Goal: Task Accomplishment & Management: Manage account settings

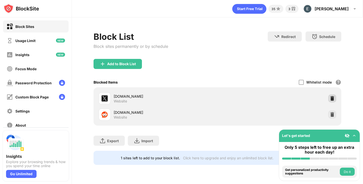
click at [329, 99] on div at bounding box center [332, 99] width 8 height 8
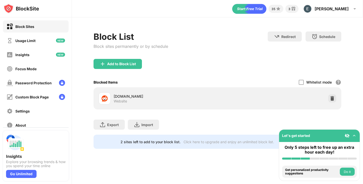
click at [136, 62] on div "Add to Block List" at bounding box center [121, 64] width 29 height 4
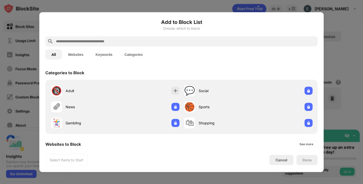
click at [143, 41] on input "text" at bounding box center [185, 41] width 260 height 6
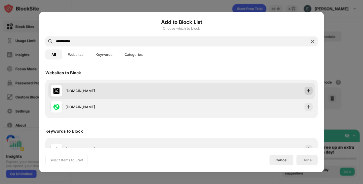
type input "**********"
click at [309, 90] on img at bounding box center [308, 90] width 5 height 5
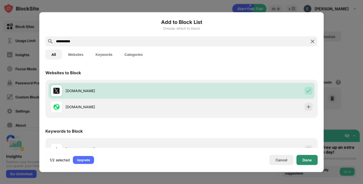
click at [303, 161] on div "Done" at bounding box center [307, 160] width 9 height 4
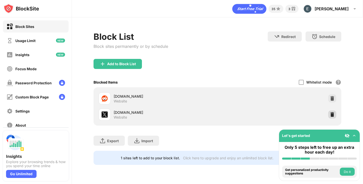
click at [332, 112] on img at bounding box center [332, 114] width 5 height 5
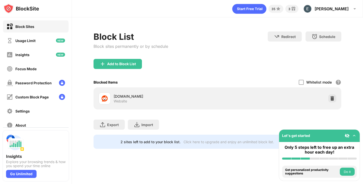
click at [130, 57] on div "Block List Block sites permanently or by schedule" at bounding box center [131, 45] width 75 height 27
click at [125, 65] on div "Add to Block List" at bounding box center [121, 64] width 29 height 4
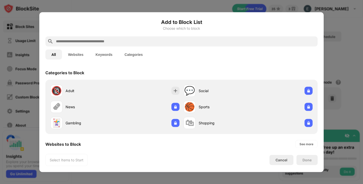
click at [169, 33] on div "Add to Block List Choose which to block" at bounding box center [181, 27] width 272 height 18
click at [171, 38] on input "text" at bounding box center [185, 41] width 260 height 6
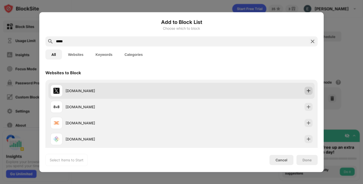
type input "*****"
click at [308, 87] on div at bounding box center [309, 91] width 8 height 8
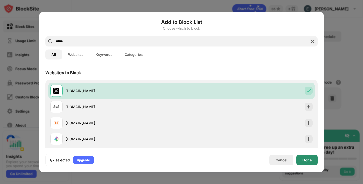
click at [303, 159] on div "Done" at bounding box center [307, 160] width 9 height 4
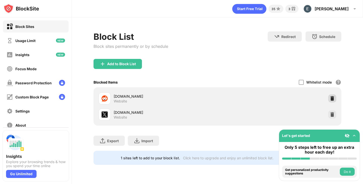
click at [328, 99] on div at bounding box center [332, 99] width 8 height 8
